Goal: Download file/media

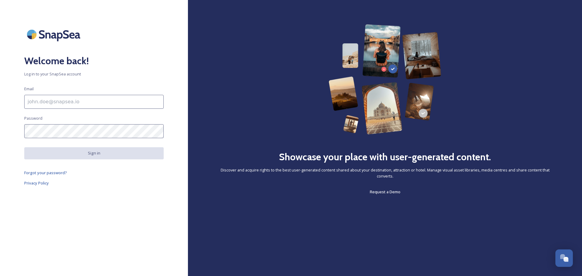
click at [101, 102] on input at bounding box center [93, 102] width 139 height 14
type input "[PERSON_NAME][EMAIL_ADDRESS][PERSON_NAME][DOMAIN_NAME]"
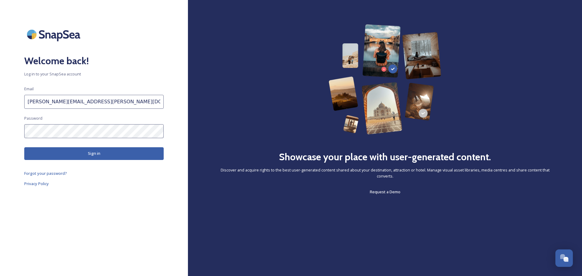
click at [70, 156] on button "Sign in" at bounding box center [93, 153] width 139 height 12
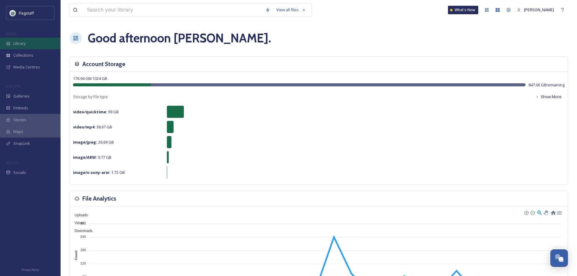
click at [19, 44] on span "Library" at bounding box center [19, 44] width 12 height 6
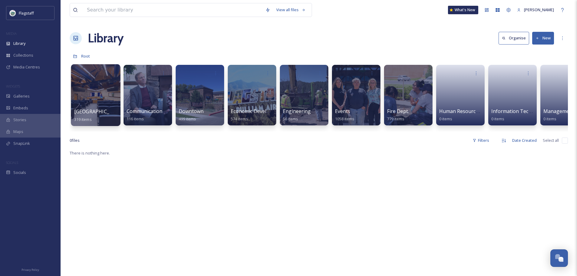
click at [102, 98] on div at bounding box center [95, 95] width 49 height 62
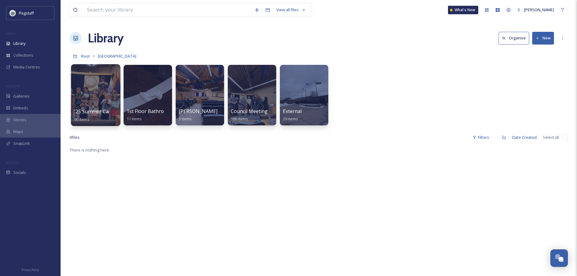
click at [87, 98] on div at bounding box center [95, 95] width 49 height 62
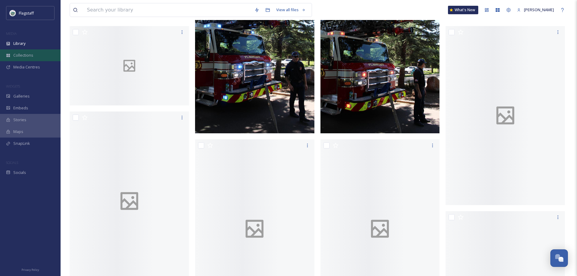
scroll to position [818, 0]
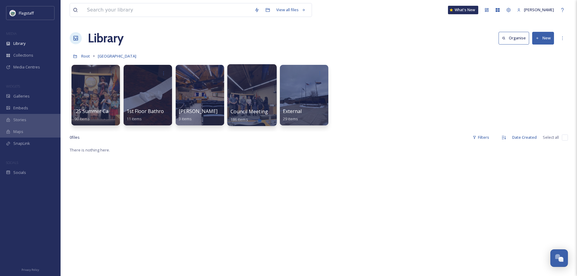
click at [251, 114] on span "Council Meeting" at bounding box center [249, 111] width 38 height 7
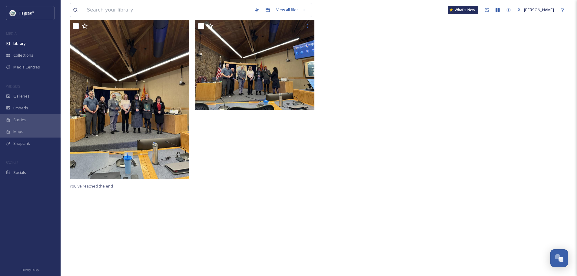
scroll to position [151, 0]
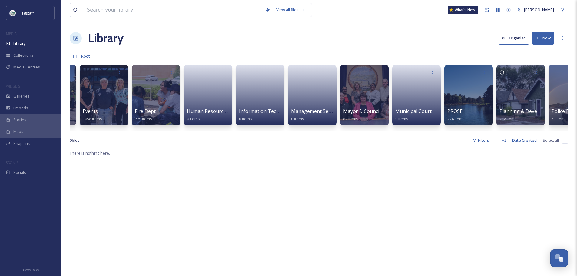
scroll to position [0, 298]
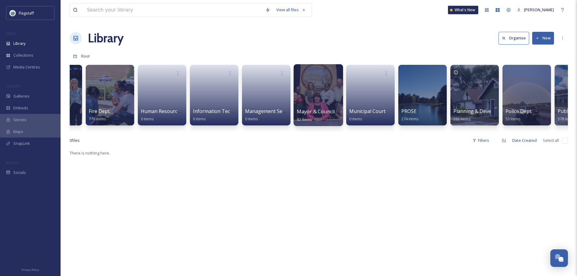
click at [320, 113] on span "Mayor & Council" at bounding box center [316, 111] width 38 height 7
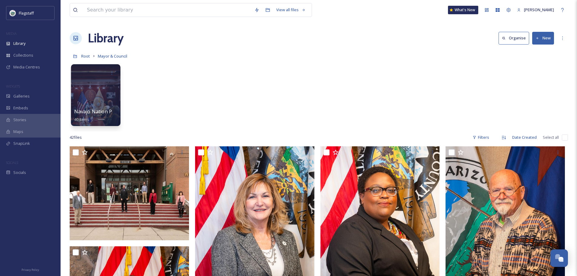
click at [92, 98] on div at bounding box center [95, 95] width 49 height 62
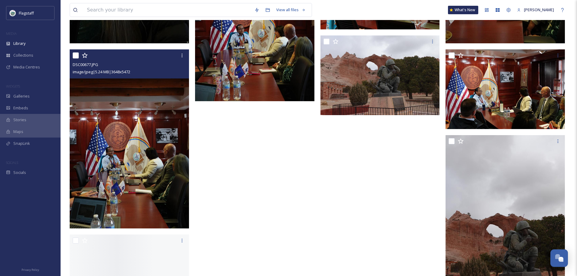
scroll to position [818, 0]
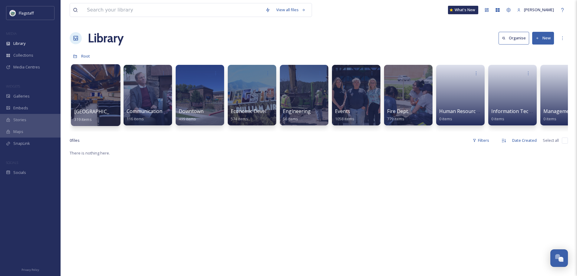
click at [107, 98] on div at bounding box center [95, 95] width 49 height 62
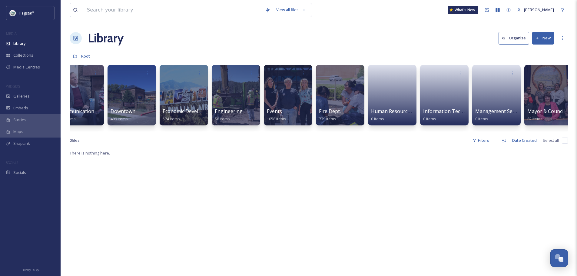
scroll to position [0, 69]
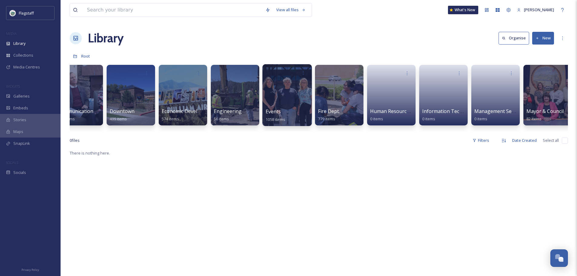
click at [265, 103] on div at bounding box center [286, 95] width 49 height 62
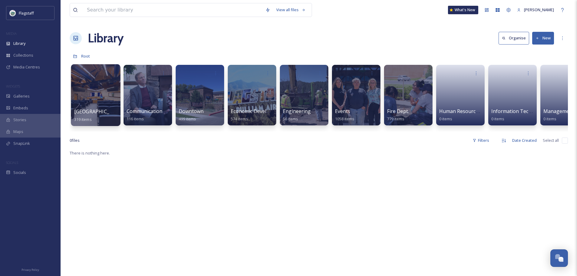
click at [96, 109] on div "[GEOGRAPHIC_DATA] 319 items" at bounding box center [95, 115] width 43 height 15
click at [94, 103] on div at bounding box center [95, 95] width 49 height 62
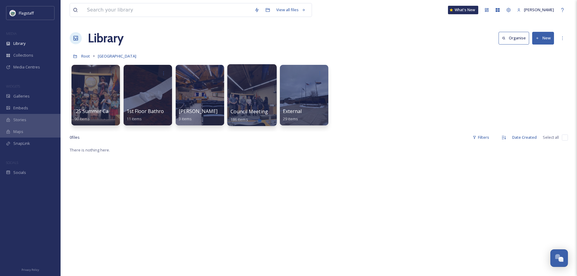
click at [239, 96] on div at bounding box center [251, 95] width 49 height 62
click at [307, 97] on div at bounding box center [303, 95] width 49 height 62
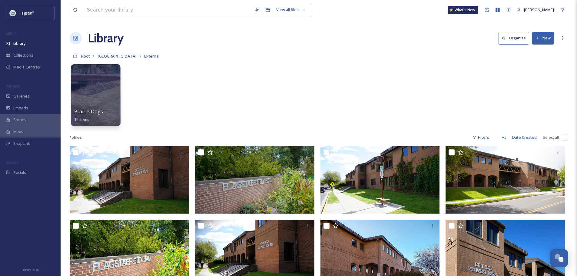
click at [92, 94] on div at bounding box center [95, 95] width 49 height 62
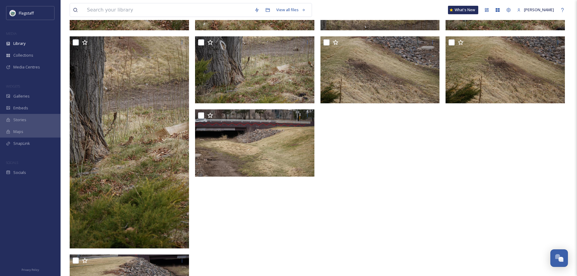
scroll to position [212, 0]
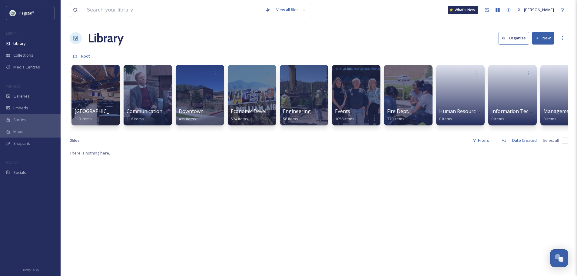
scroll to position [0, 11]
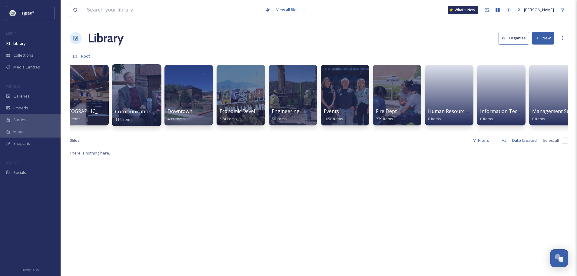
click at [121, 94] on div at bounding box center [136, 95] width 49 height 62
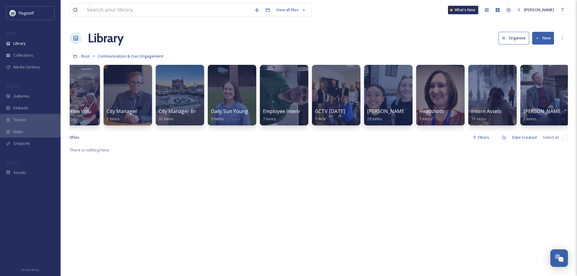
scroll to position [0, 75]
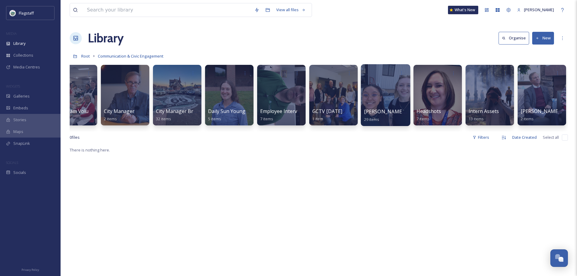
click at [387, 92] on div at bounding box center [385, 95] width 49 height 62
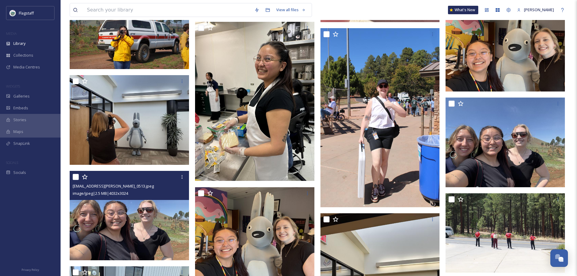
scroll to position [433, 0]
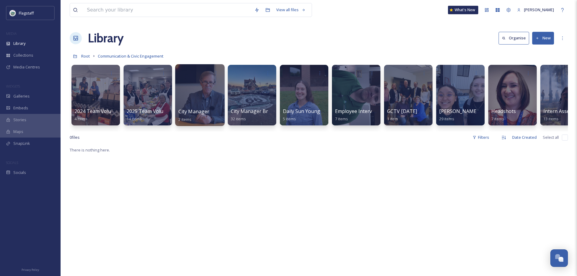
click at [201, 114] on span "City Manager" at bounding box center [193, 111] width 31 height 7
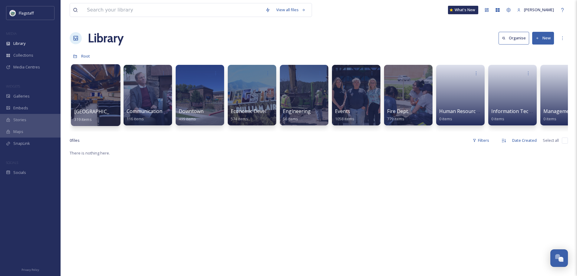
click at [80, 110] on span "[GEOGRAPHIC_DATA]" at bounding box center [99, 111] width 50 height 7
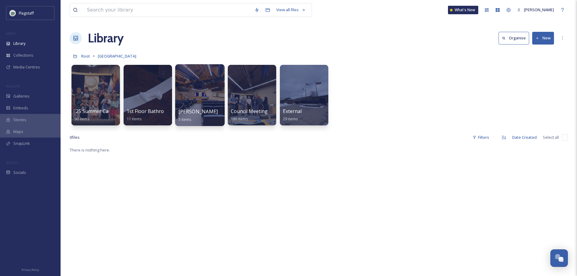
click at [188, 113] on span "[PERSON_NAME]" at bounding box center [198, 111] width 40 height 7
click at [246, 113] on span "Council Meeting" at bounding box center [249, 111] width 38 height 7
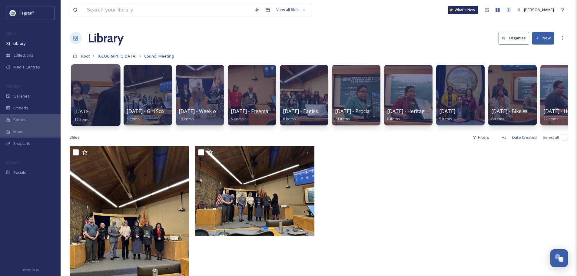
click at [89, 98] on div at bounding box center [95, 95] width 49 height 62
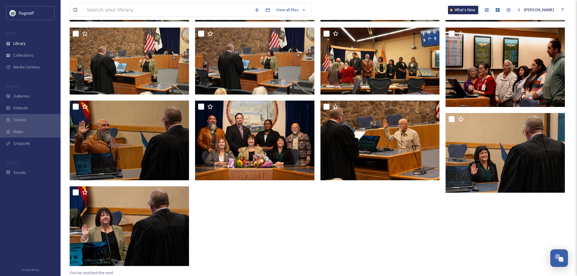
scroll to position [202, 0]
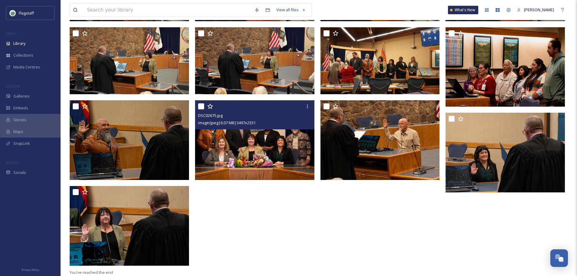
click at [264, 143] on img at bounding box center [254, 140] width 119 height 80
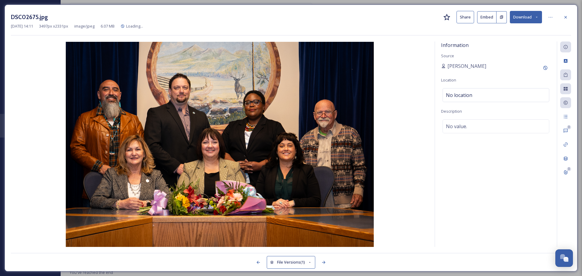
click at [526, 18] on button "Download" at bounding box center [525, 17] width 32 height 12
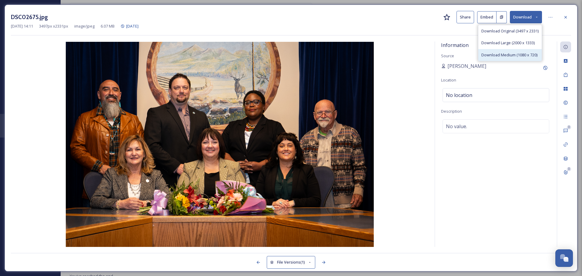
click at [507, 50] on div "Download Medium (1080 x 720)" at bounding box center [509, 55] width 63 height 12
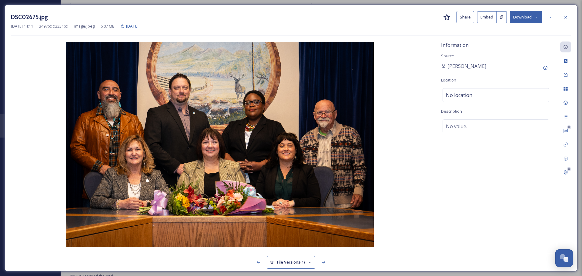
drag, startPoint x: 562, startPoint y: 15, endPoint x: 566, endPoint y: 0, distance: 15.6
click at [562, 15] on div at bounding box center [565, 17] width 11 height 11
